Goal: Task Accomplishment & Management: Manage account settings

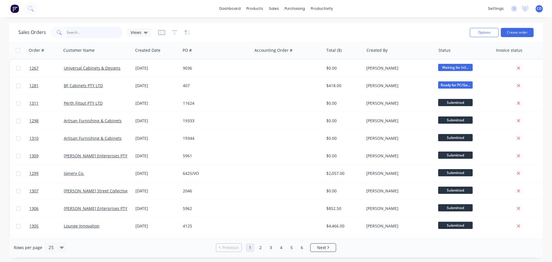
click at [71, 35] on input "text" at bounding box center [95, 33] width 56 height 12
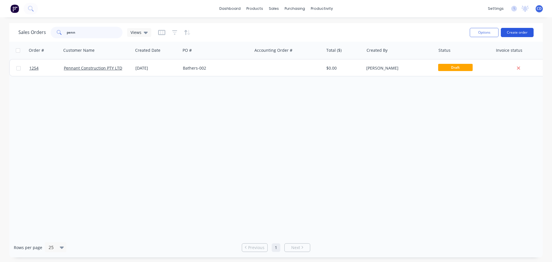
type input "penn"
click at [512, 30] on button "Create order" at bounding box center [517, 32] width 33 height 9
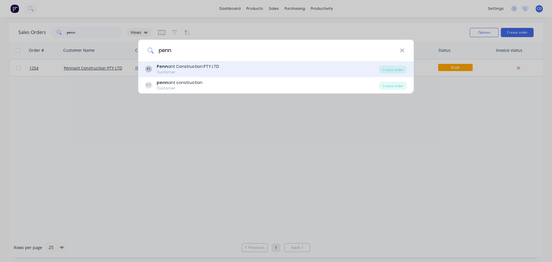
type input "penn"
click at [195, 66] on div "Penn ant Construction PTY LTD" at bounding box center [188, 67] width 62 height 6
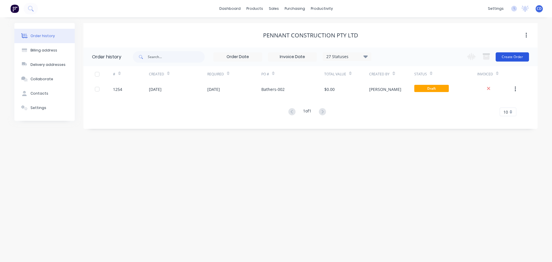
click at [516, 55] on button "Create Order" at bounding box center [512, 56] width 33 height 9
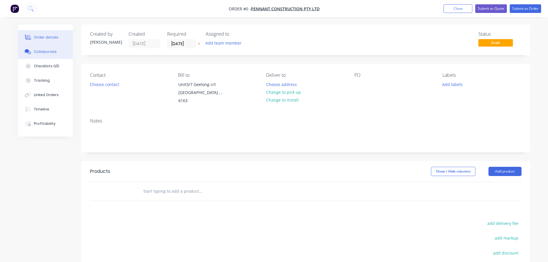
click at [57, 51] on button "Collaborate" at bounding box center [45, 52] width 55 height 14
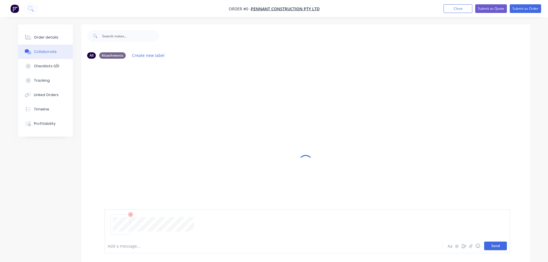
click at [497, 245] on button "Send" at bounding box center [495, 246] width 23 height 9
click at [64, 33] on button "Order details" at bounding box center [45, 37] width 55 height 14
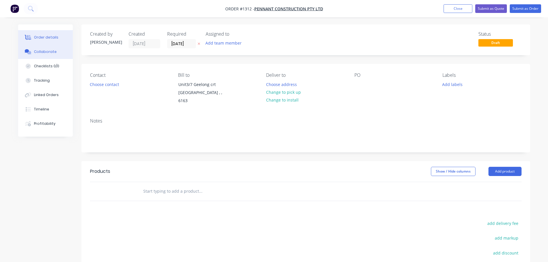
click at [51, 51] on div "Collaborate" at bounding box center [45, 51] width 23 height 5
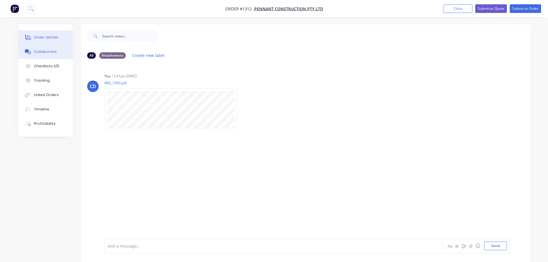
click at [49, 37] on div "Order details" at bounding box center [46, 37] width 24 height 5
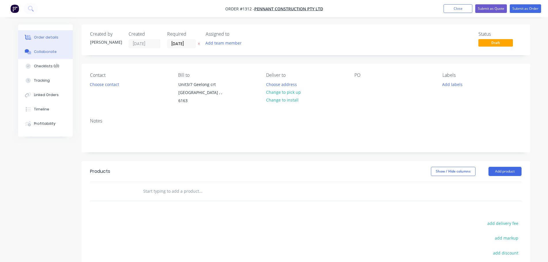
click at [44, 54] on button "Collaborate" at bounding box center [45, 52] width 55 height 14
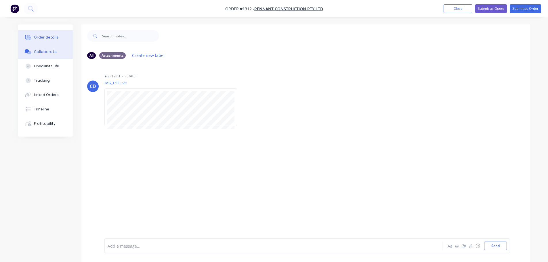
click at [55, 40] on button "Order details" at bounding box center [45, 37] width 55 height 14
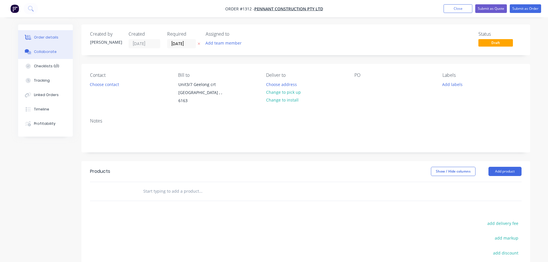
drag, startPoint x: 52, startPoint y: 51, endPoint x: 55, endPoint y: 54, distance: 3.9
click at [52, 51] on div "Collaborate" at bounding box center [45, 51] width 23 height 5
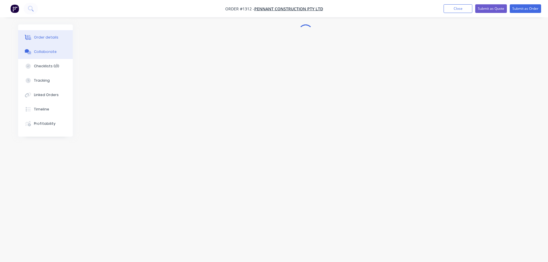
click at [40, 39] on div "Order details" at bounding box center [46, 37] width 24 height 5
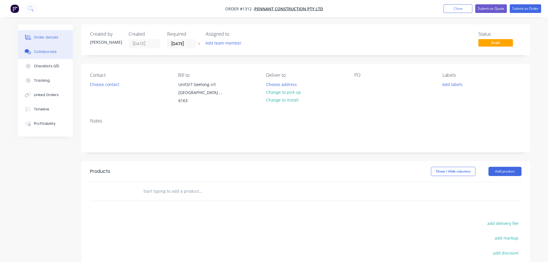
click at [43, 50] on div "Collaborate" at bounding box center [45, 51] width 23 height 5
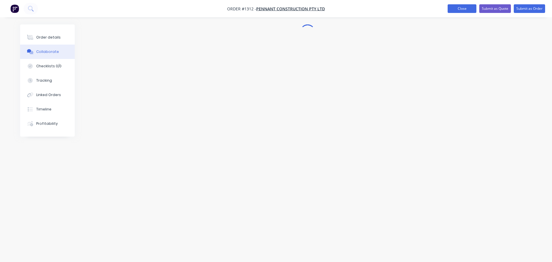
click at [465, 12] on button "Close" at bounding box center [462, 8] width 29 height 9
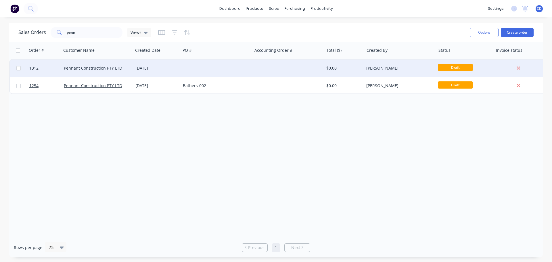
click at [144, 67] on div "[DATE]" at bounding box center [156, 68] width 43 height 6
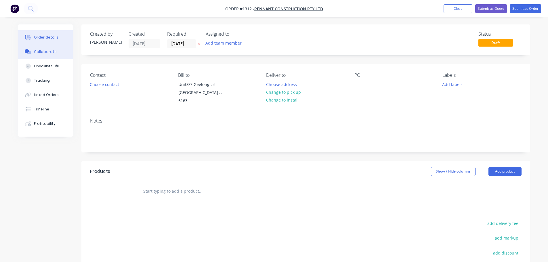
click at [57, 54] on button "Collaborate" at bounding box center [45, 52] width 55 height 14
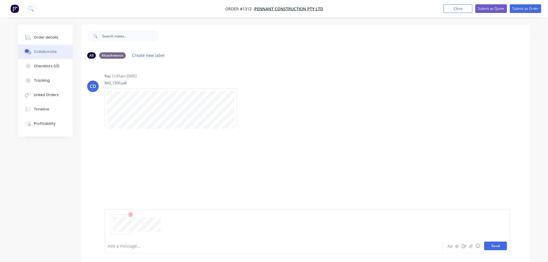
click at [496, 247] on button "Send" at bounding box center [495, 246] width 23 height 9
click at [58, 41] on button "Order details" at bounding box center [45, 37] width 55 height 14
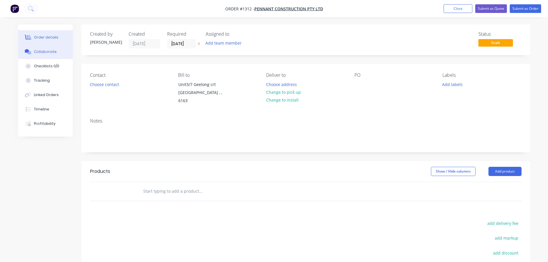
click at [50, 56] on button "Collaborate" at bounding box center [45, 52] width 55 height 14
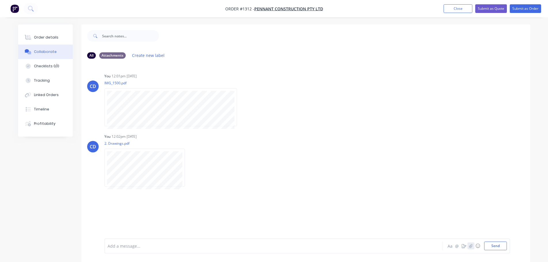
click at [470, 246] on icon "button" at bounding box center [470, 246] width 3 height 4
click at [495, 244] on button "Send" at bounding box center [495, 246] width 23 height 9
click at [49, 36] on div "Order details" at bounding box center [46, 37] width 24 height 5
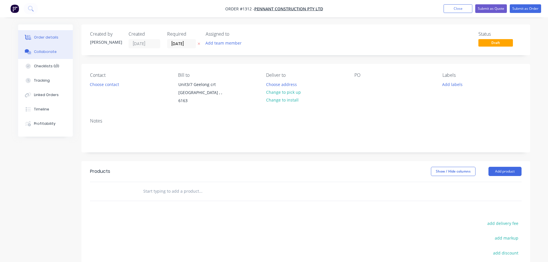
click at [52, 51] on div "Collaborate" at bounding box center [45, 51] width 23 height 5
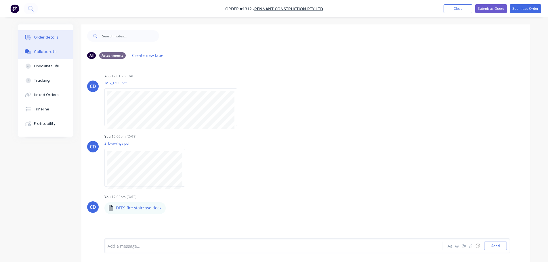
click at [43, 37] on div "Order details" at bounding box center [46, 37] width 24 height 5
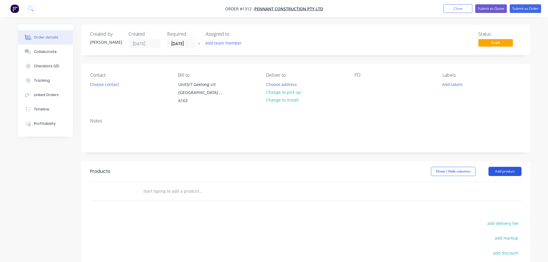
click at [493, 167] on button "Add product" at bounding box center [504, 171] width 33 height 9
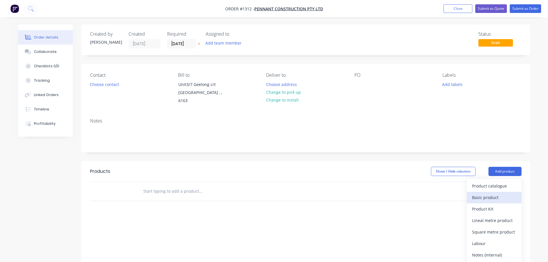
click at [487, 193] on div "Basic product" at bounding box center [494, 197] width 44 height 8
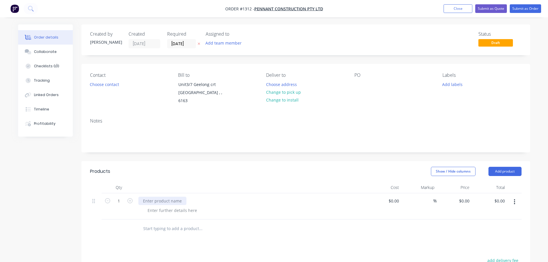
click at [171, 197] on div at bounding box center [162, 201] width 48 height 8
drag, startPoint x: 161, startPoint y: 194, endPoint x: 143, endPoint y: 139, distance: 58.7
click at [148, 101] on div "Contact Choose contact Bill to [STREET_ADDRESS] Deliver to Choose address Chang…" at bounding box center [305, 89] width 449 height 50
click at [149, 197] on div "Glavsneid staircase" at bounding box center [161, 201] width 47 height 8
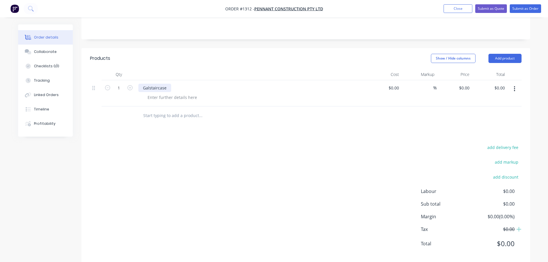
scroll to position [117, 0]
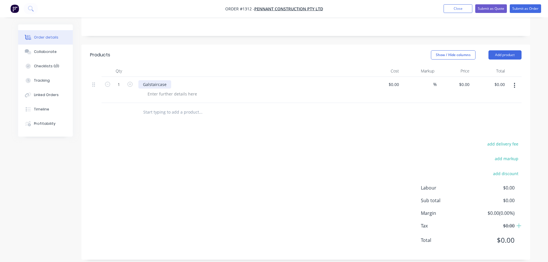
click at [147, 80] on div "Galstaircase" at bounding box center [154, 84] width 33 height 8
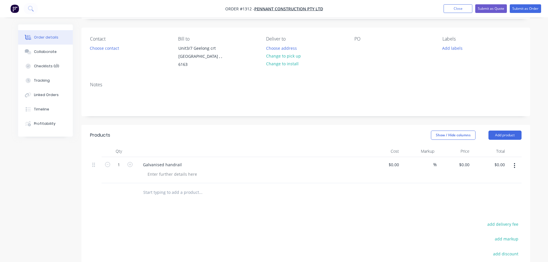
scroll to position [30, 0]
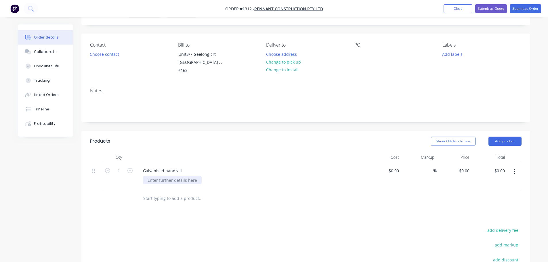
click at [166, 176] on div at bounding box center [172, 180] width 59 height 8
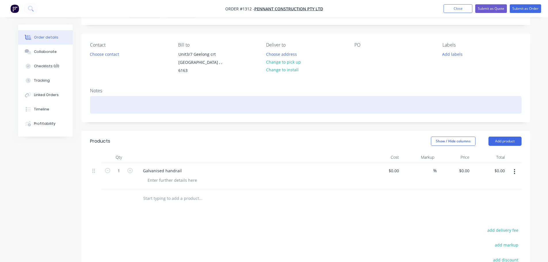
click at [127, 103] on div at bounding box center [306, 105] width 432 height 18
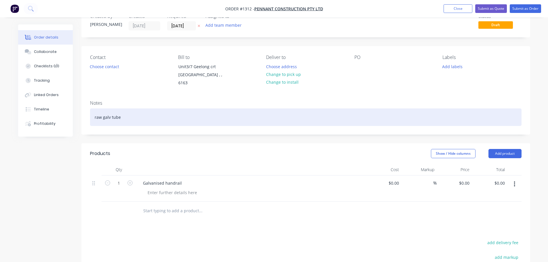
scroll to position [0, 0]
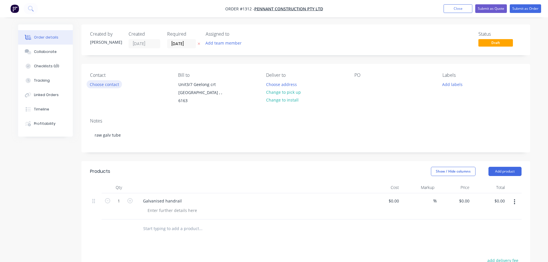
click at [112, 87] on button "Choose contact" at bounding box center [104, 84] width 35 height 8
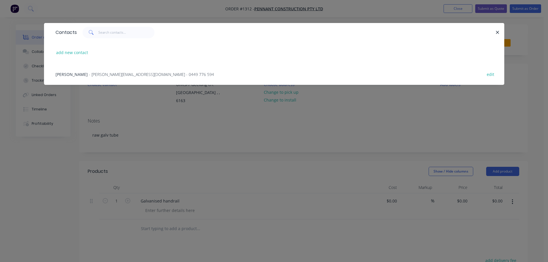
click at [108, 74] on span "- [PERSON_NAME][EMAIL_ADDRESS][DOMAIN_NAME] - 0449 776 594" at bounding box center [151, 74] width 125 height 5
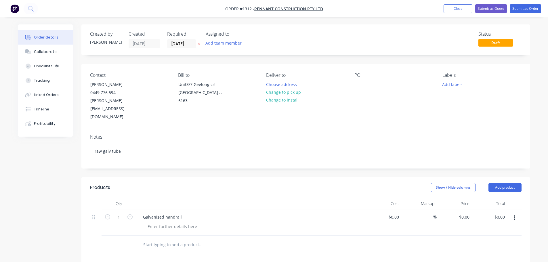
click at [342, 109] on div "Contact [PERSON_NAME] [PHONE_NUMBER] [PERSON_NAME][EMAIL_ADDRESS][DOMAIN_NAME] …" at bounding box center [305, 97] width 449 height 66
click at [60, 54] on button "Collaborate" at bounding box center [45, 52] width 55 height 14
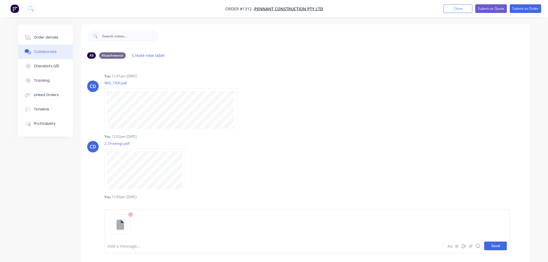
click at [493, 247] on button "Send" at bounding box center [495, 246] width 23 height 9
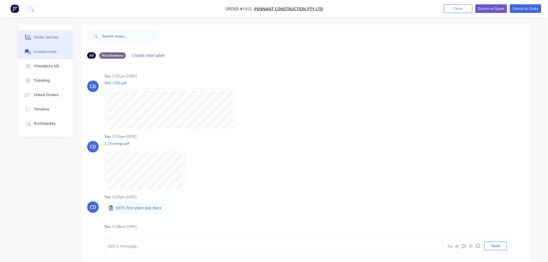
click at [62, 39] on button "Order details" at bounding box center [45, 37] width 55 height 14
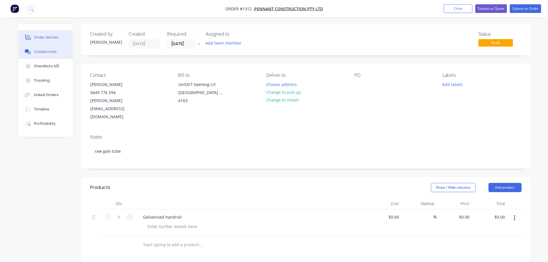
click at [52, 51] on div "Collaborate" at bounding box center [45, 51] width 23 height 5
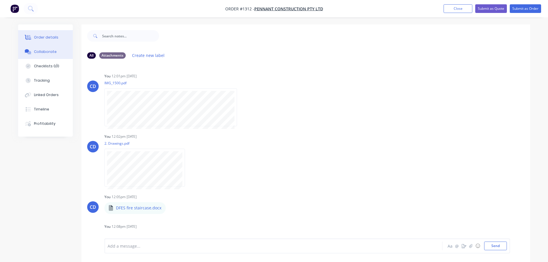
click at [52, 37] on div "Order details" at bounding box center [46, 37] width 24 height 5
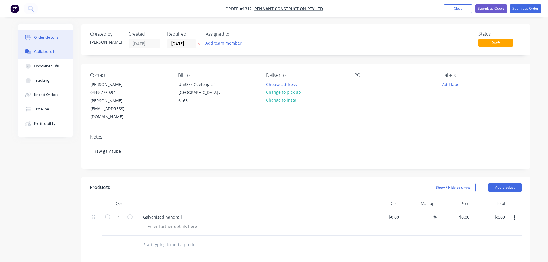
click at [51, 54] on div "Collaborate" at bounding box center [45, 51] width 23 height 5
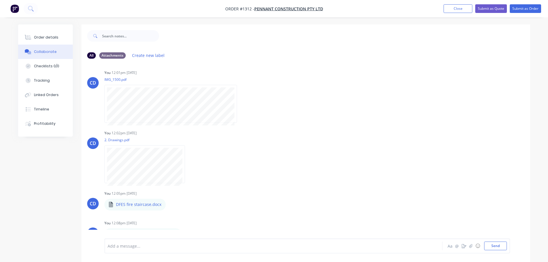
scroll to position [5, 0]
click at [453, 11] on button "Close" at bounding box center [458, 8] width 29 height 9
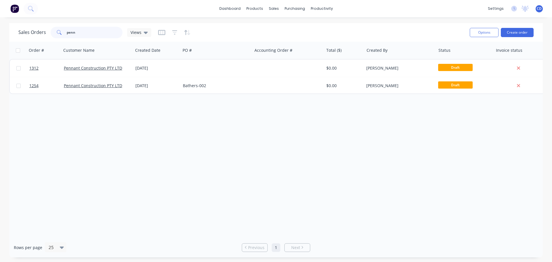
click at [83, 33] on input "penn" at bounding box center [95, 33] width 56 height 12
type input "p"
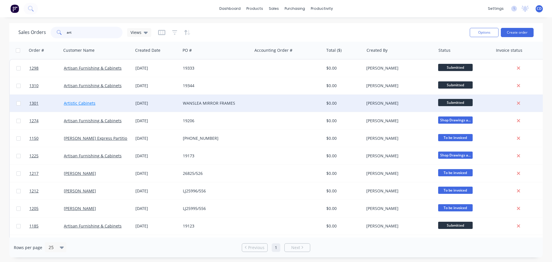
type input "art"
click at [85, 104] on link "Artistic Cabinets" at bounding box center [80, 102] width 32 height 5
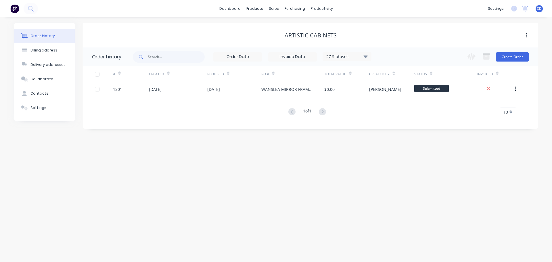
click at [427, 35] on div "Artistic Cabinets" at bounding box center [310, 35] width 455 height 7
click at [277, 8] on div "sales" at bounding box center [274, 8] width 16 height 9
click at [291, 30] on link "Sales Orders" at bounding box center [304, 28] width 76 height 12
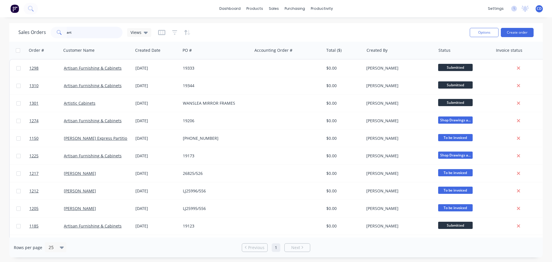
click at [87, 32] on input "art" at bounding box center [95, 33] width 56 height 12
type input "a"
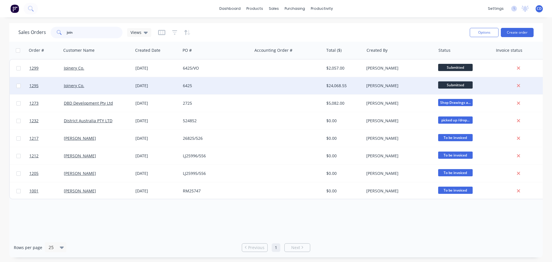
type input "join"
click at [78, 92] on div "Joinery Co." at bounding box center [98, 85] width 72 height 17
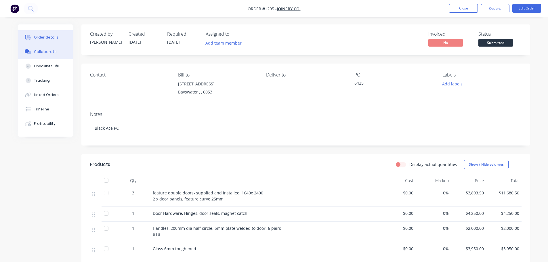
click at [49, 54] on div "Collaborate" at bounding box center [45, 51] width 23 height 5
